Goal: Task Accomplishment & Management: Complete application form

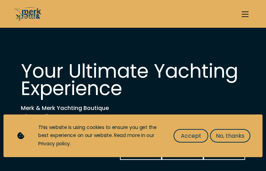
select select "manage"
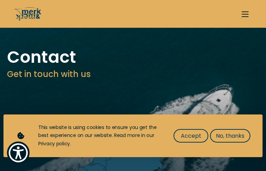
type input "TxeZFHXkjIMLXq"
type input "nPGMRCRtYMiTrB"
type input "[EMAIL_ADDRESS][DOMAIN_NAME]"
type input "7673288732"
select select "manage"
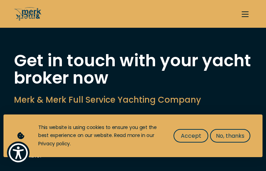
type input "MeCPeszI"
type input "uXwrLHMx"
type input "moeennawaz@hotmail.com"
type input "3951117477"
select select "buy"
